Goal: Task Accomplishment & Management: Use online tool/utility

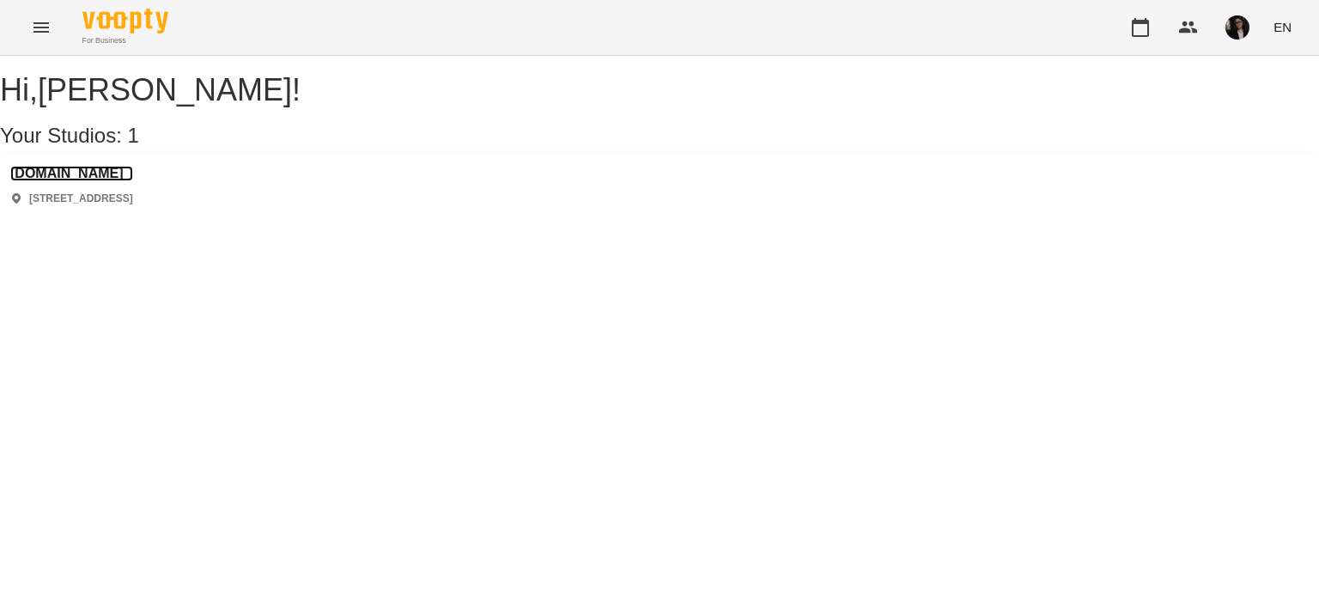
click at [94, 181] on h3 "[DOMAIN_NAME]" at bounding box center [71, 173] width 123 height 15
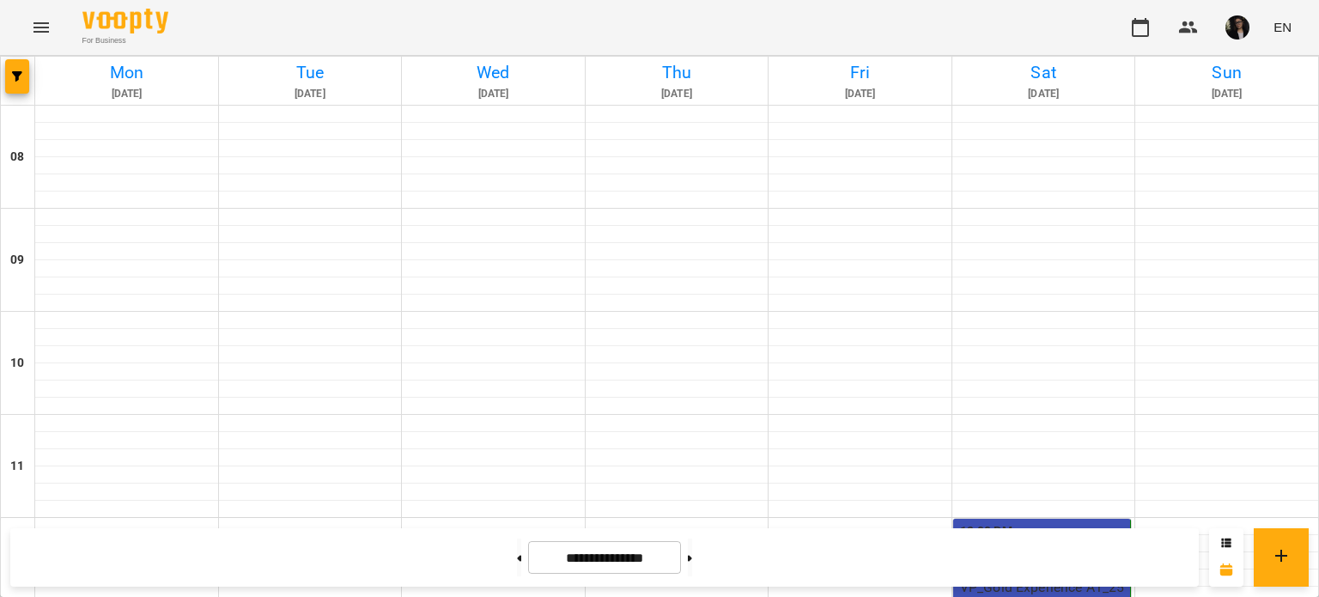
scroll to position [925, 0]
click at [692, 552] on button at bounding box center [690, 557] width 4 height 38
type input "**********"
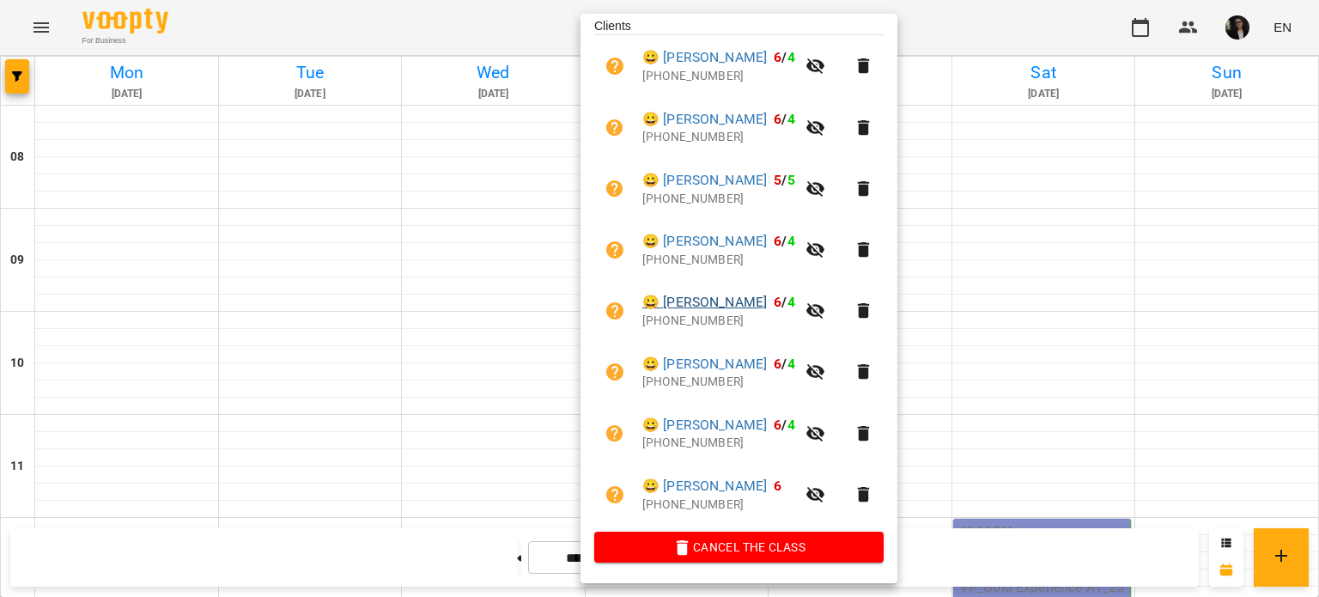
scroll to position [368, 0]
click at [427, 14] on div at bounding box center [659, 298] width 1319 height 597
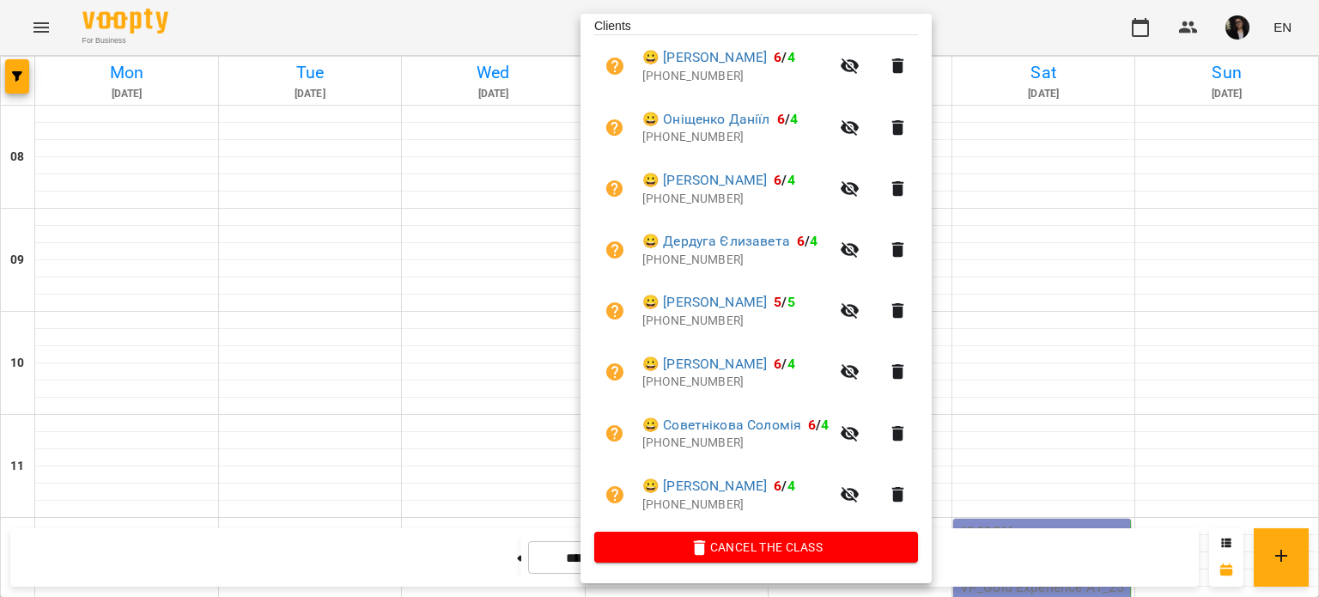
click at [453, 129] on div at bounding box center [659, 298] width 1319 height 597
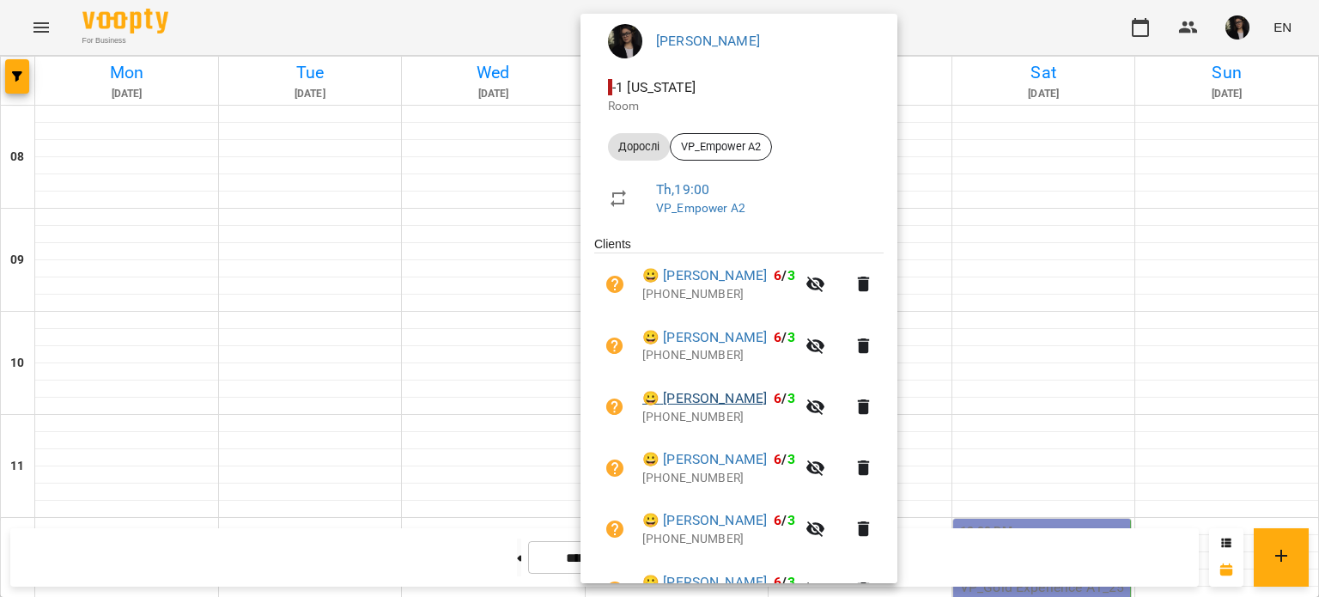
scroll to position [245, 0]
